Goal: Task Accomplishment & Management: Complete application form

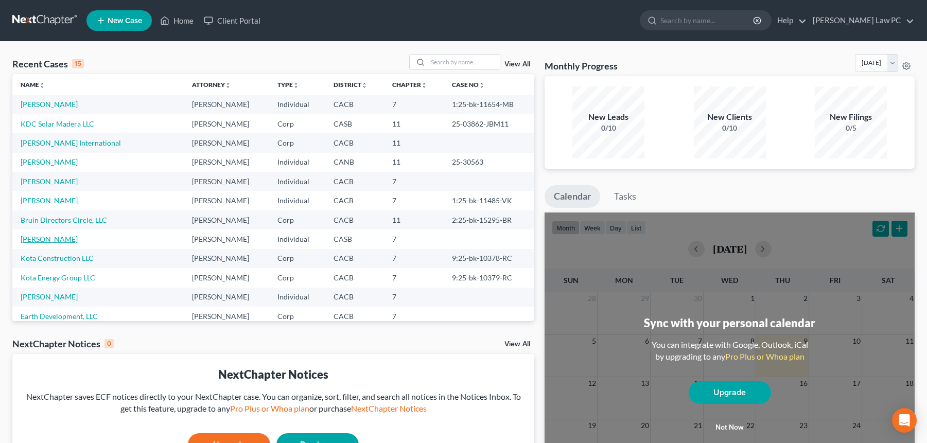
click at [33, 241] on link "[PERSON_NAME]" at bounding box center [49, 239] width 57 height 9
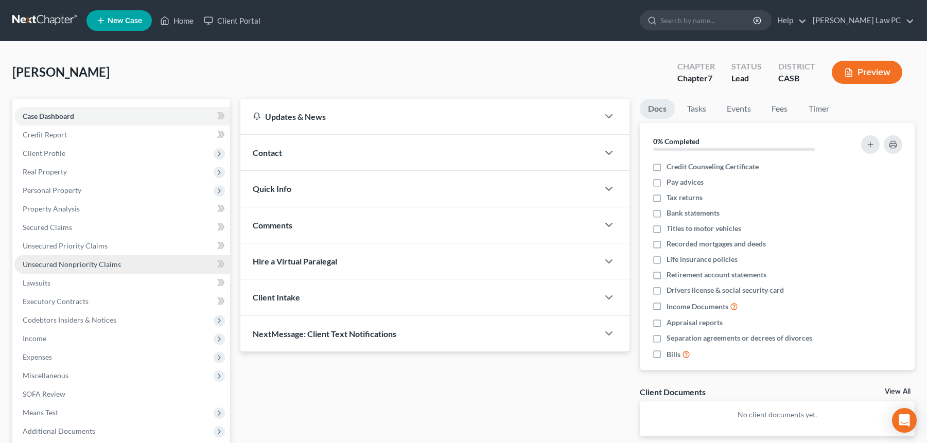
click at [80, 264] on span "Unsecured Nonpriority Claims" at bounding box center [72, 264] width 98 height 9
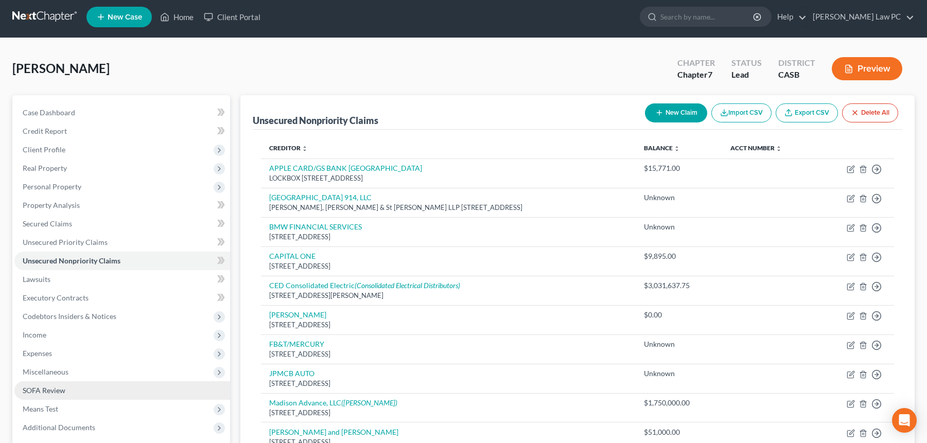
scroll to position [4, 0]
click at [68, 389] on link "SOFA Review" at bounding box center [122, 390] width 216 height 19
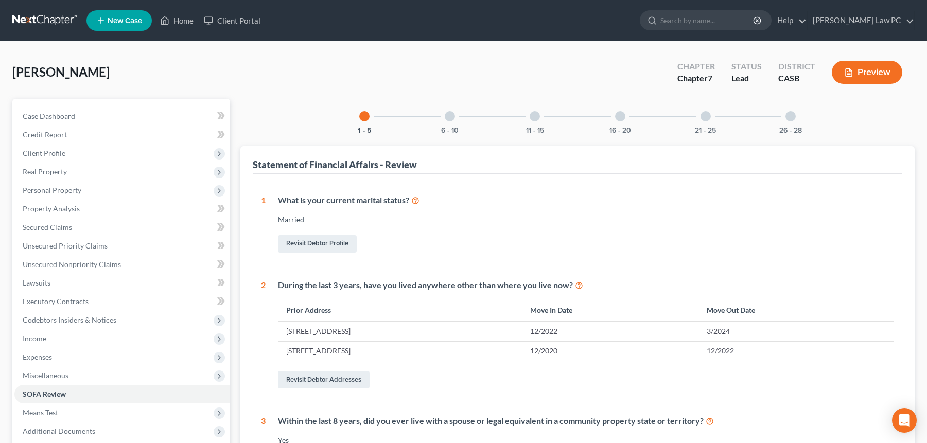
click at [623, 116] on div at bounding box center [620, 116] width 10 height 10
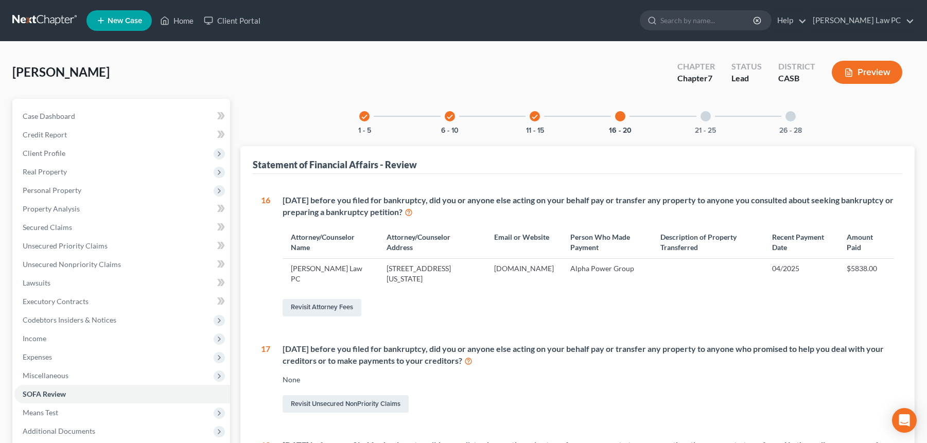
click at [711, 115] on div "21 - 25" at bounding box center [705, 116] width 35 height 35
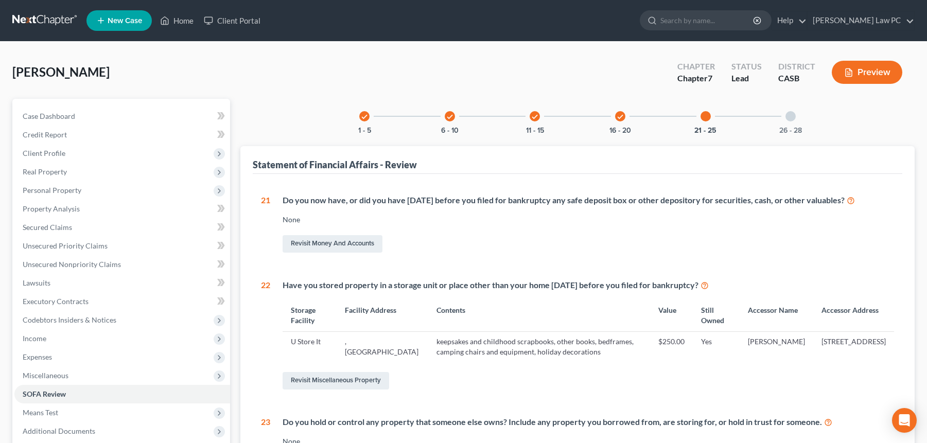
click at [786, 121] on div "26 - 28" at bounding box center [790, 116] width 35 height 35
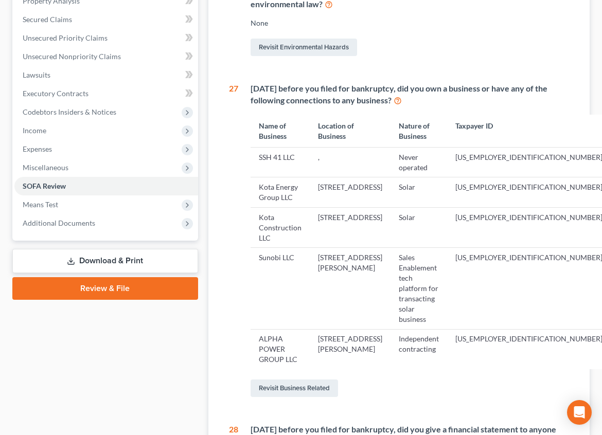
scroll to position [2, 0]
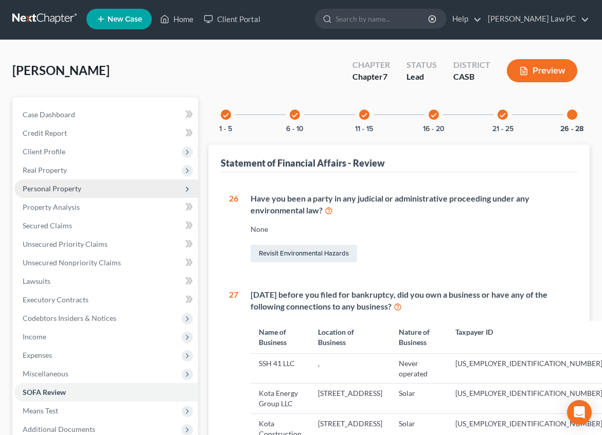
click at [52, 188] on span "Personal Property" at bounding box center [52, 188] width 59 height 9
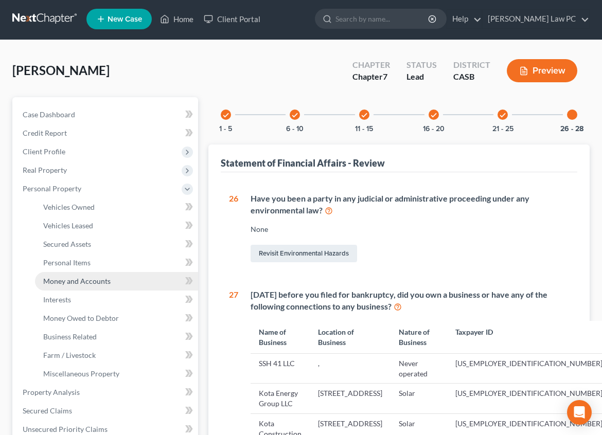
click at [90, 284] on span "Money and Accounts" at bounding box center [76, 281] width 67 height 9
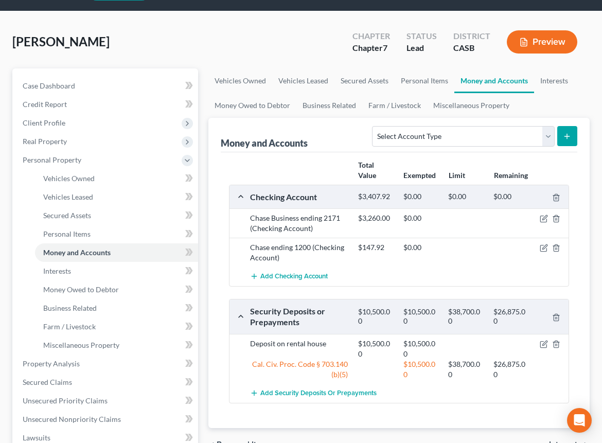
scroll to position [38, 0]
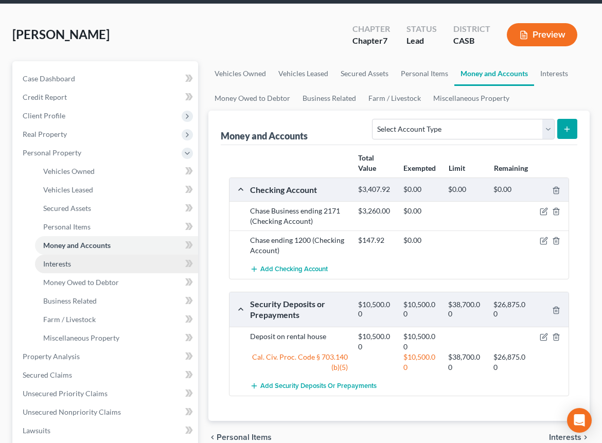
click at [78, 267] on link "Interests" at bounding box center [116, 264] width 163 height 19
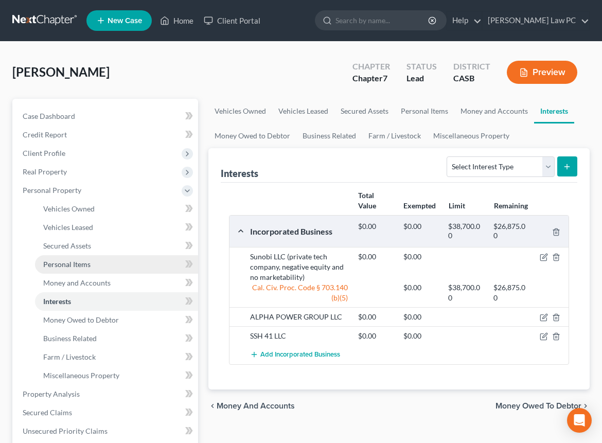
click at [88, 261] on span "Personal Items" at bounding box center [66, 264] width 47 height 9
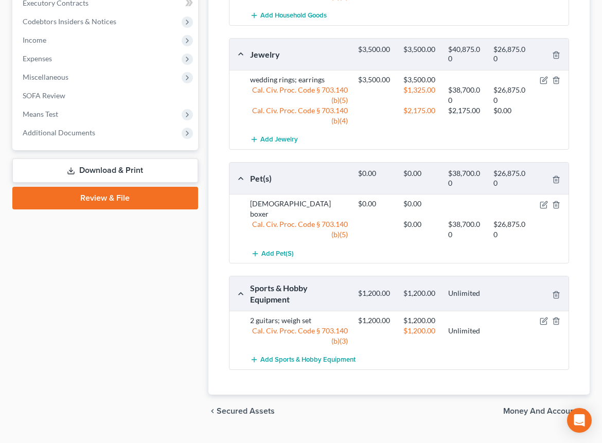
scroll to position [50, 0]
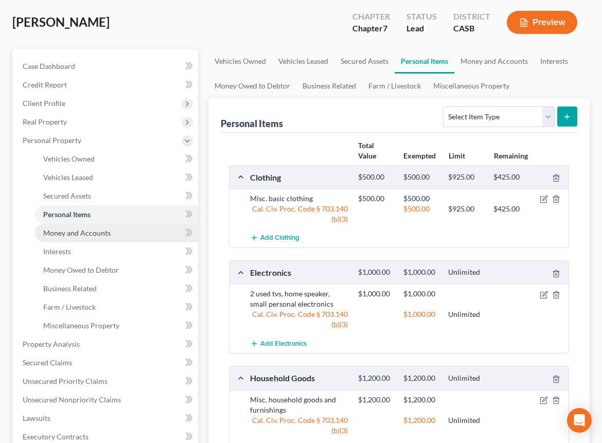
click at [60, 234] on span "Money and Accounts" at bounding box center [76, 232] width 67 height 9
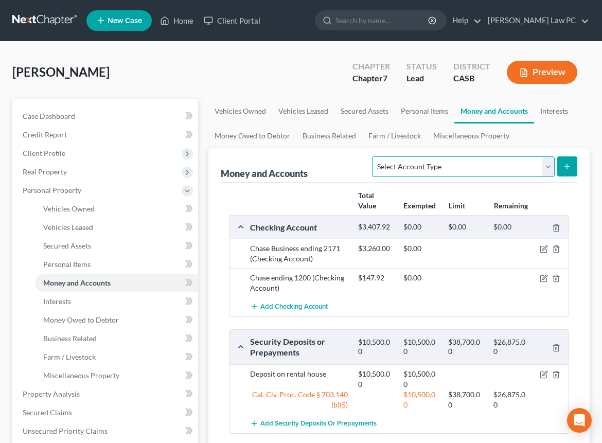
click at [403, 173] on select "Select Account Type Brokerage Cash on Hand Certificates of Deposit Checking Acc…" at bounding box center [463, 166] width 182 height 21
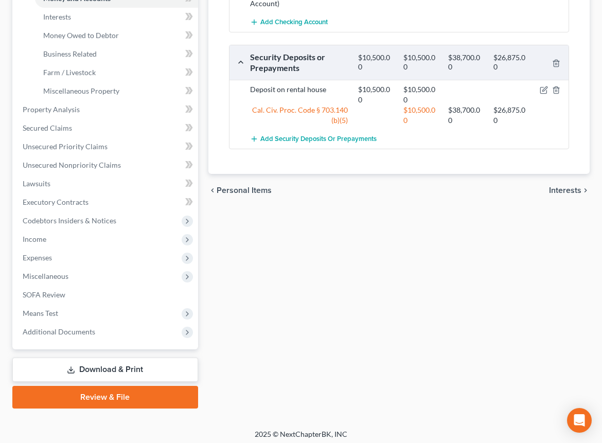
scroll to position [288, 0]
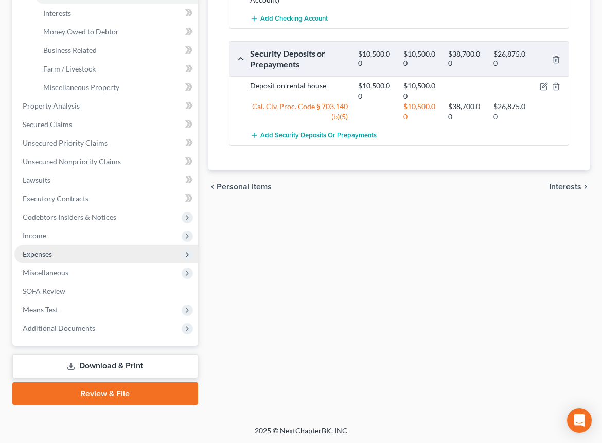
click at [52, 251] on span "Expenses" at bounding box center [106, 254] width 184 height 19
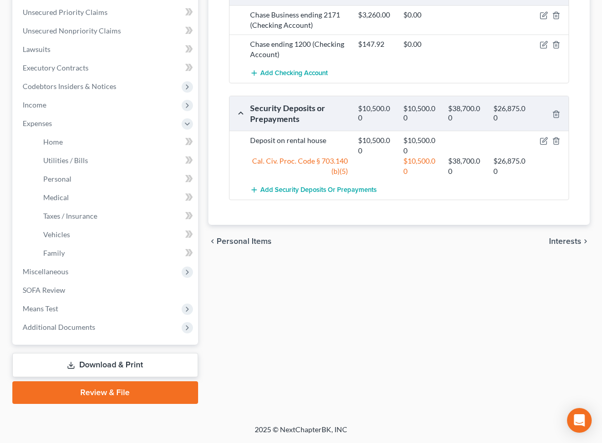
scroll to position [233, 0]
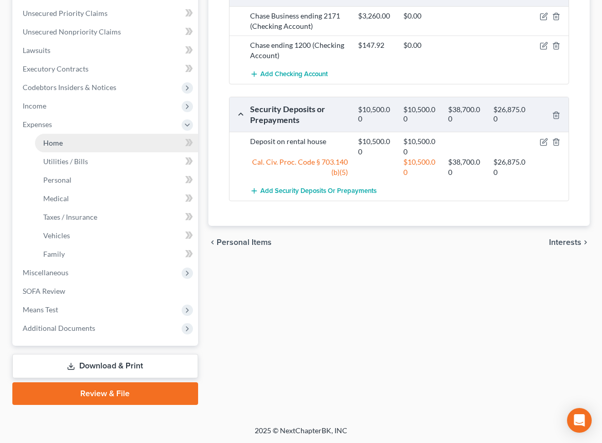
click at [89, 141] on link "Home" at bounding box center [116, 143] width 163 height 19
